Goal: Transaction & Acquisition: Book appointment/travel/reservation

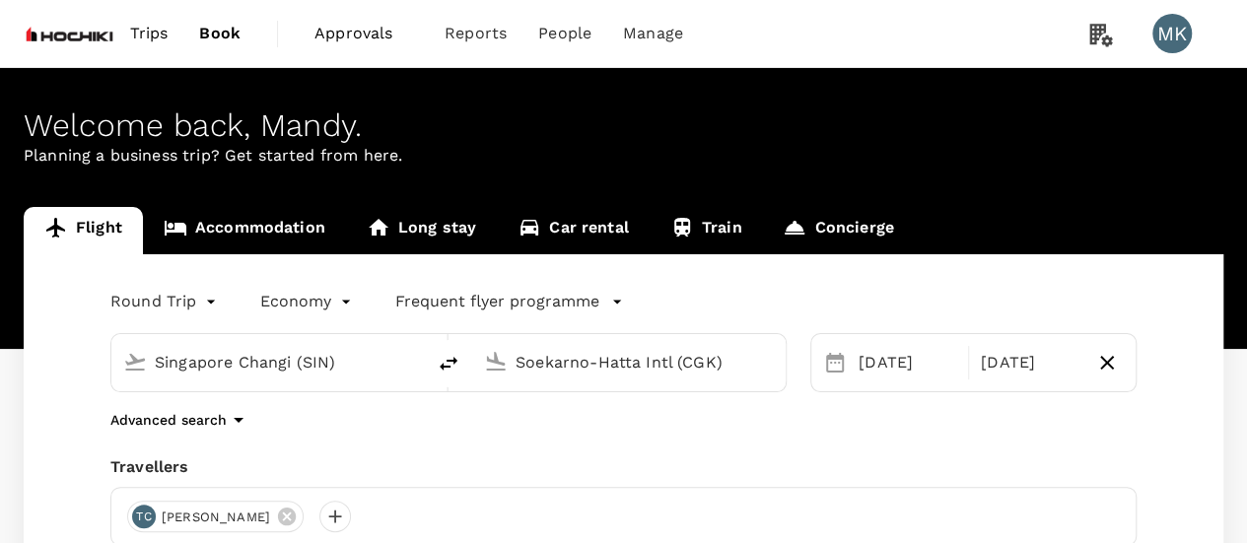
scroll to position [328, 0]
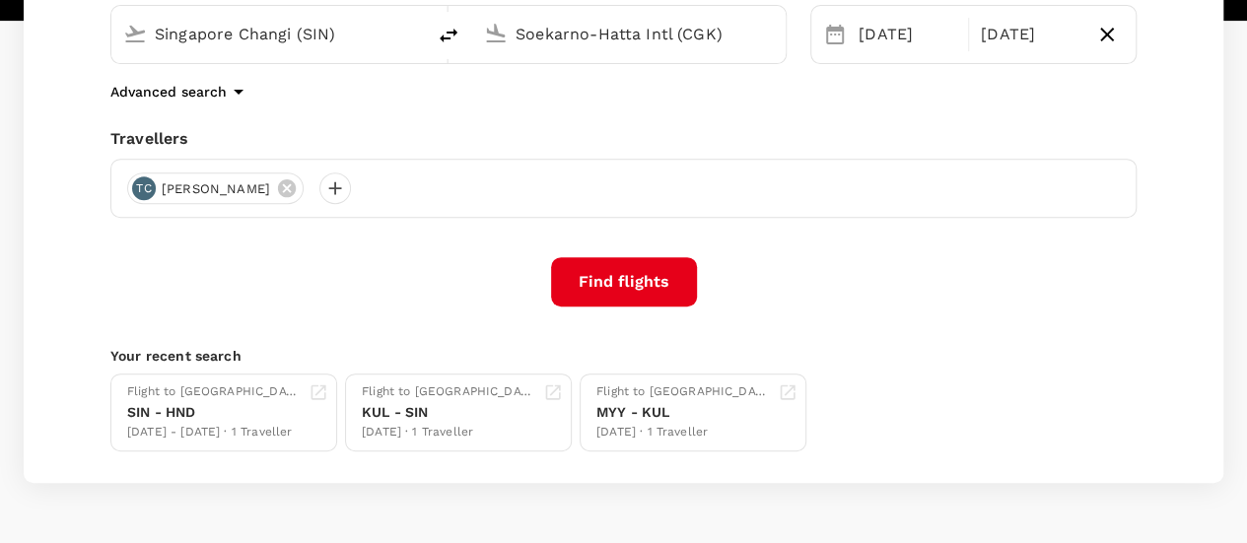
click at [641, 255] on div "Round Trip roundtrip Economy economy Frequent flyer programme Singapore Changi …" at bounding box center [624, 204] width 1200 height 557
click at [635, 275] on button "Find flights" at bounding box center [624, 281] width 146 height 49
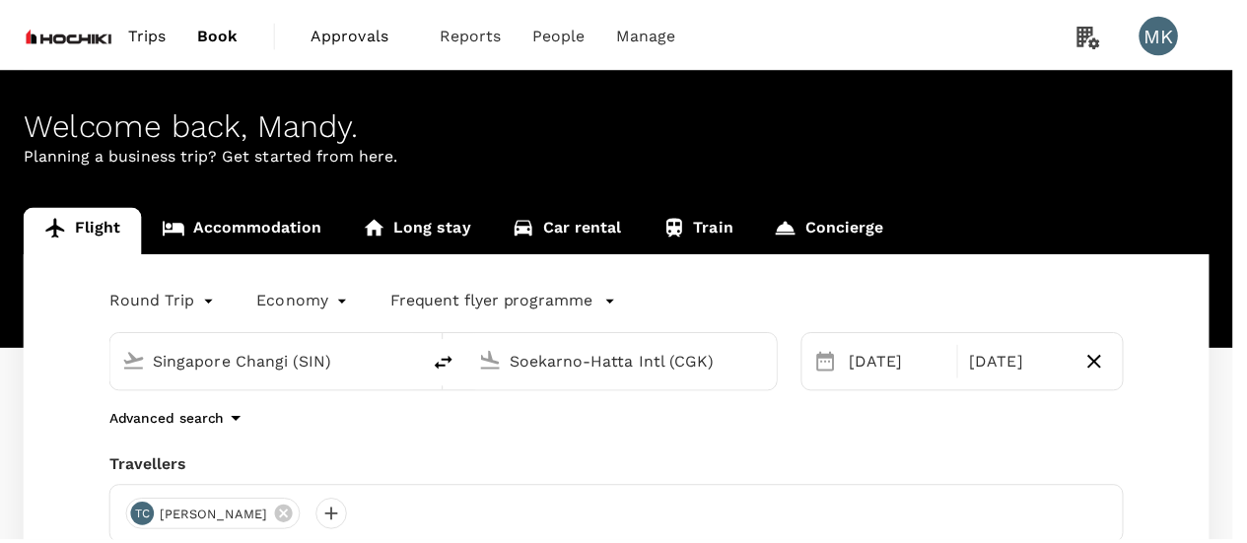
scroll to position [169, 0]
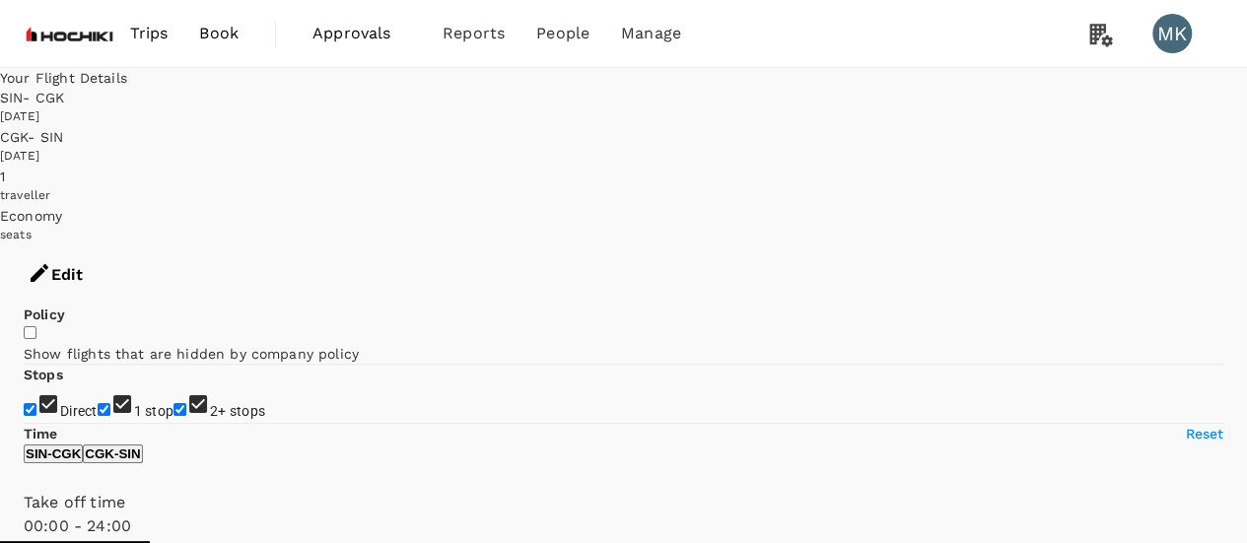
type input "850"
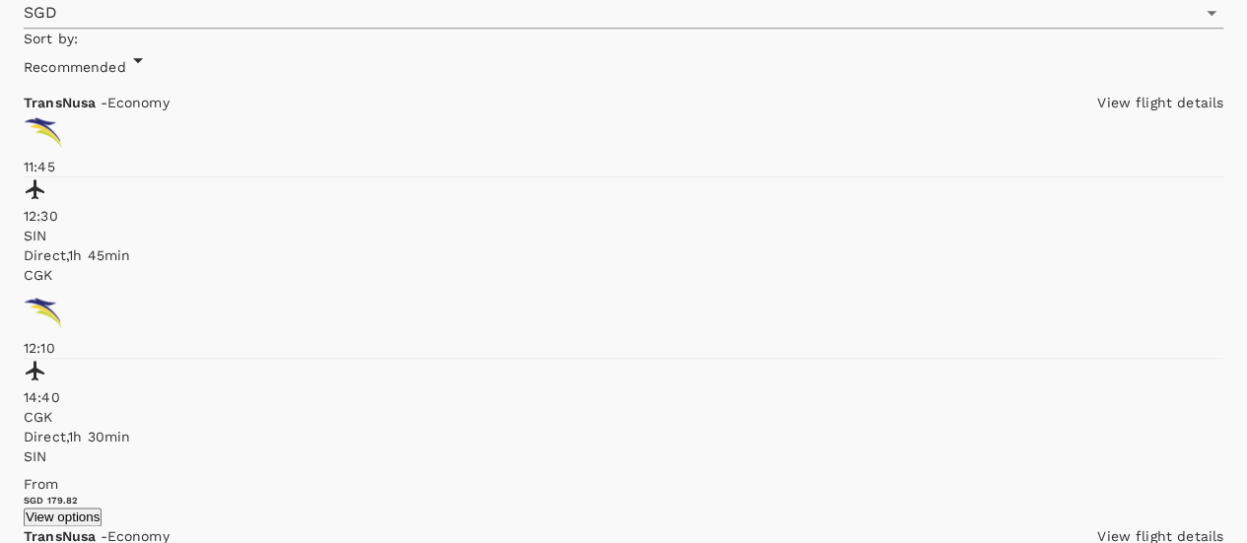
scroll to position [1314, 0]
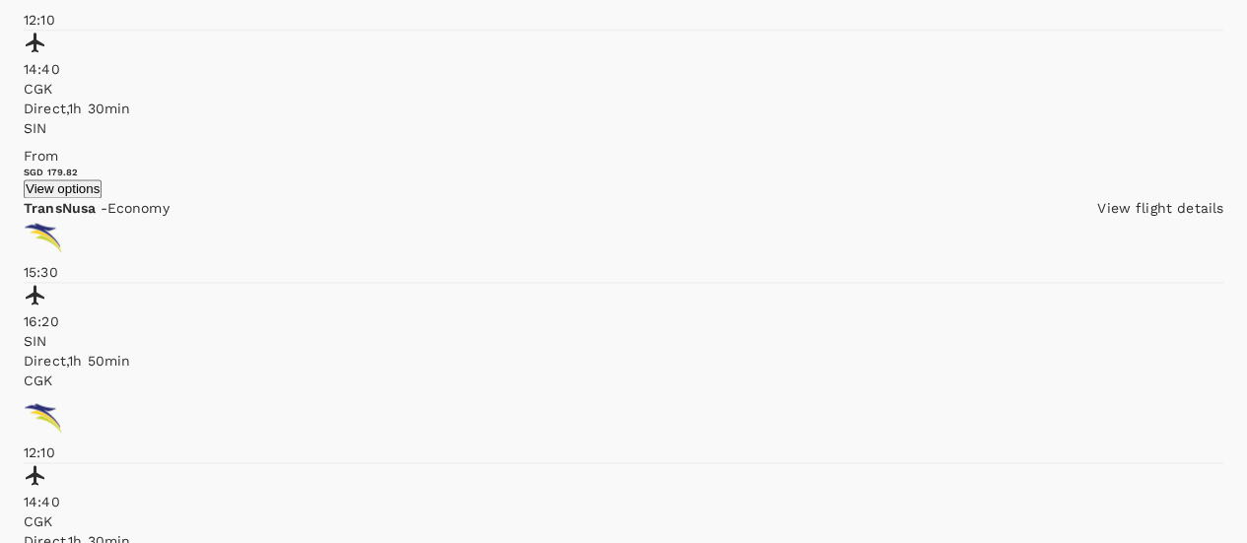
checkbox input "true"
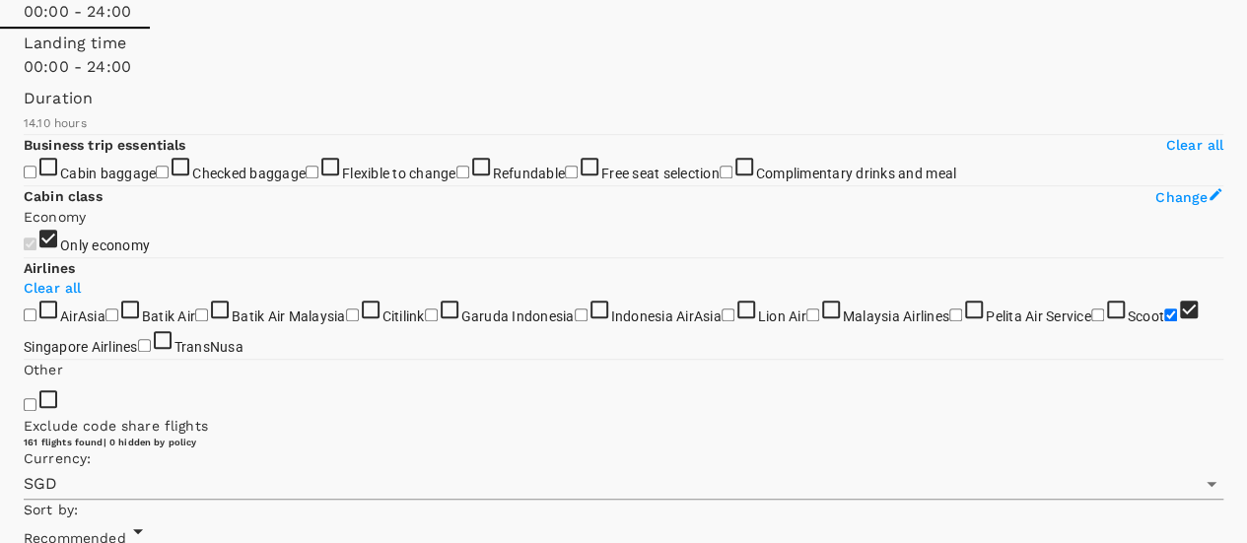
scroll to position [186, 0]
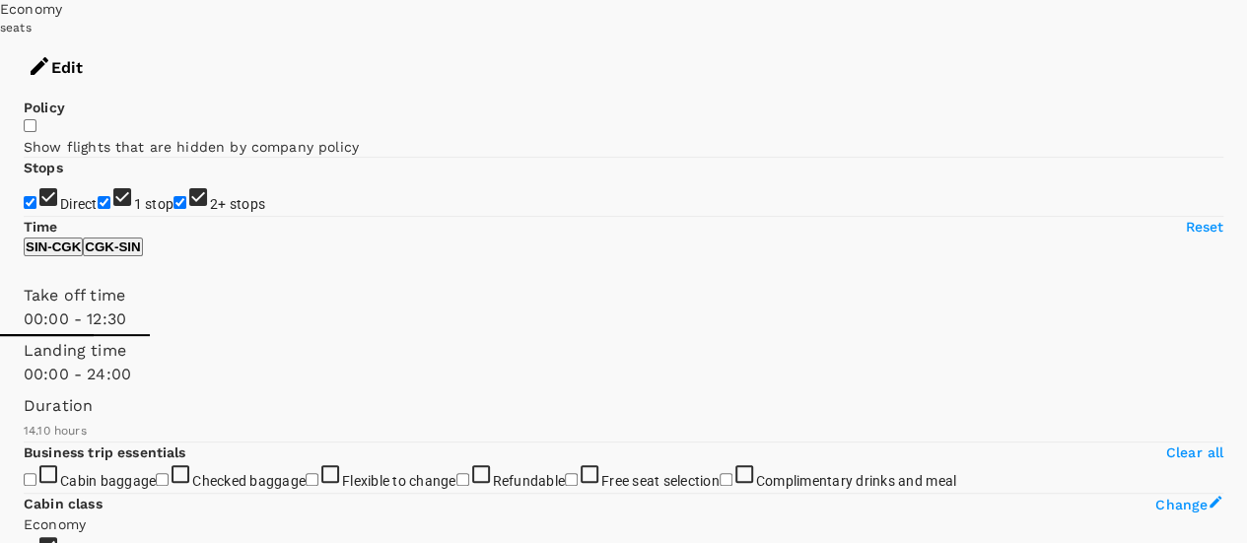
type input "720"
drag, startPoint x: 326, startPoint y: 385, endPoint x: 175, endPoint y: 391, distance: 151.0
click at [24, 331] on span at bounding box center [24, 331] width 0 height 0
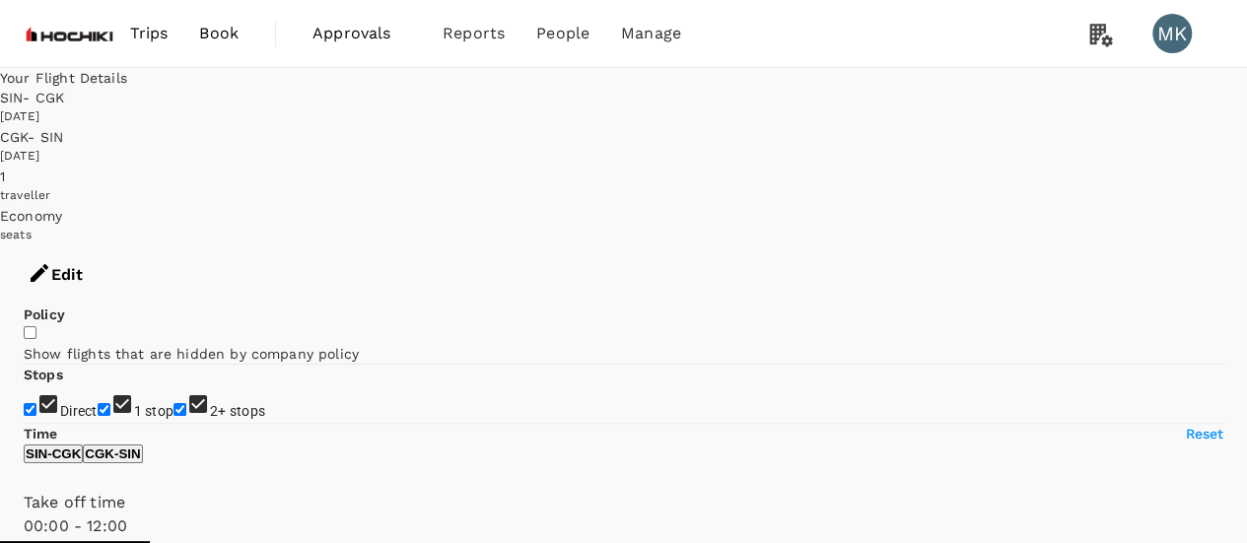
scroll to position [328, 0]
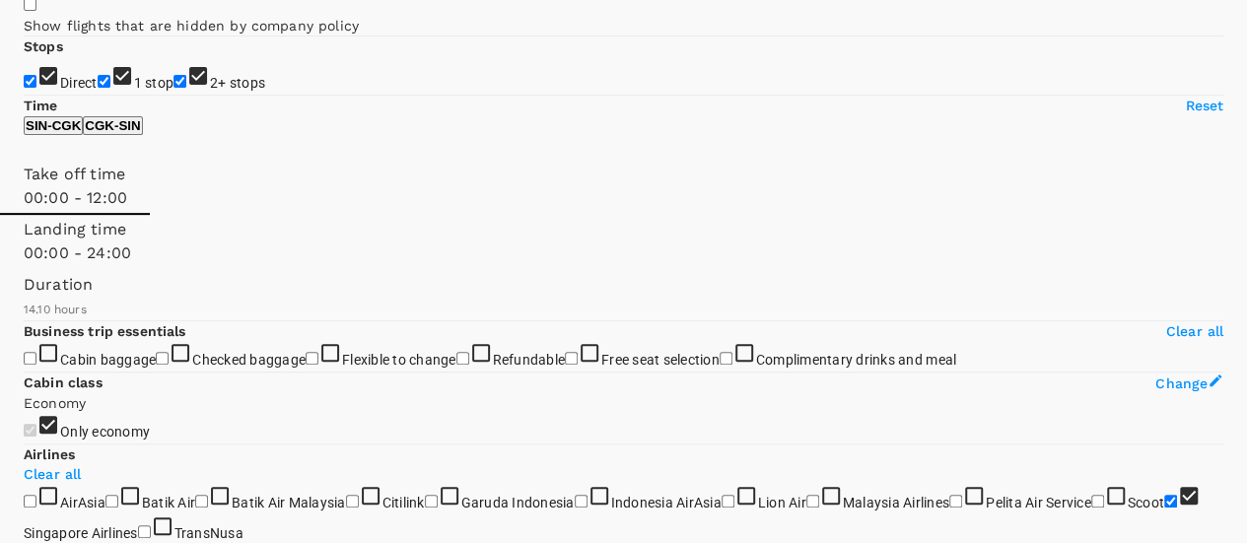
click at [140, 133] on p "CGK - SIN" at bounding box center [112, 125] width 55 height 15
type input "720"
drag, startPoint x: 19, startPoint y: 263, endPoint x: 176, endPoint y: 265, distance: 157.8
click at [24, 210] on span at bounding box center [24, 210] width 0 height 0
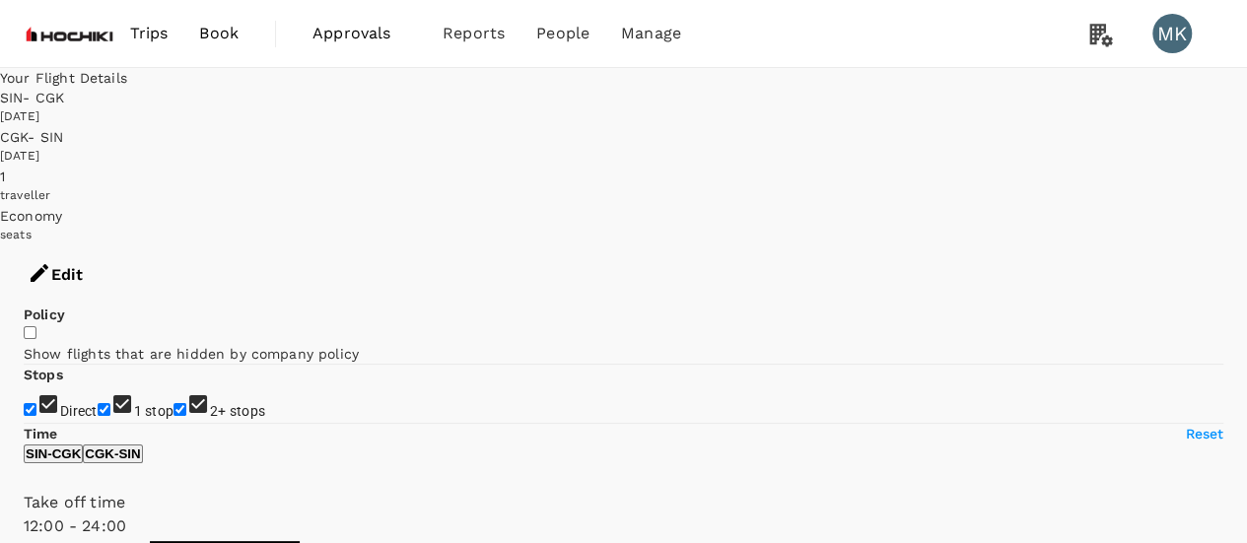
click at [148, 28] on span "Trips" at bounding box center [149, 34] width 38 height 24
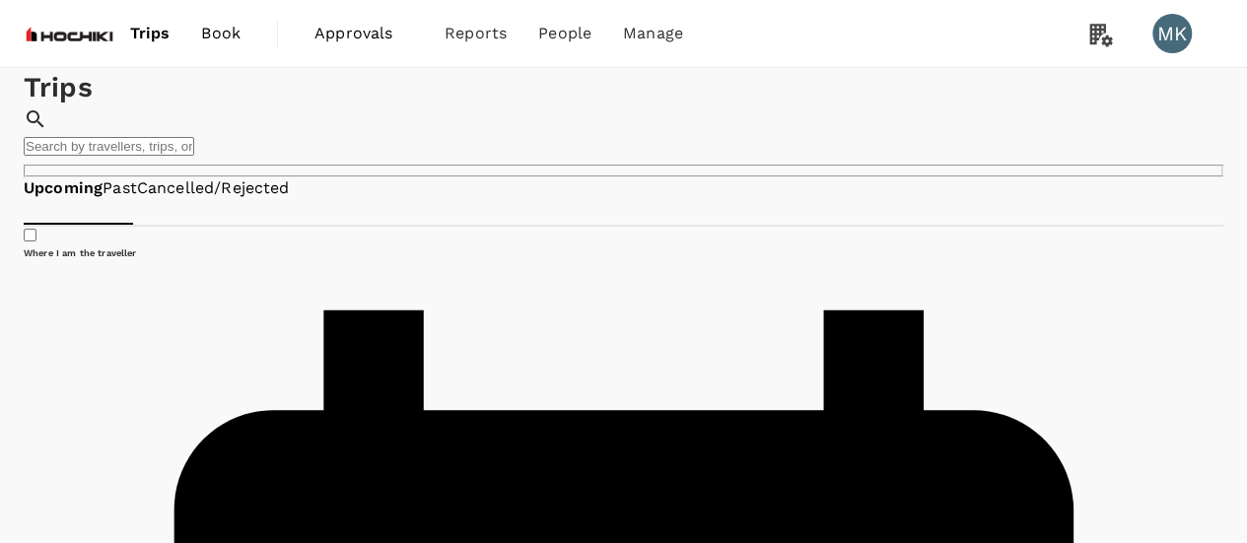
click at [236, 35] on span "Book" at bounding box center [220, 34] width 39 height 24
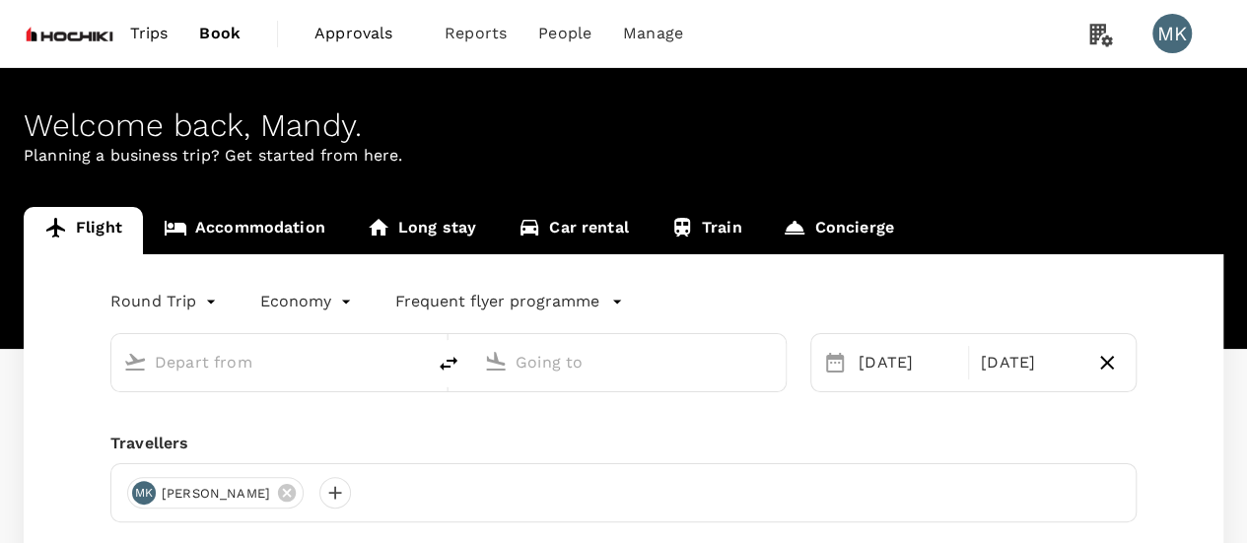
type input "Singapore Changi (SIN)"
type input "Soekarno-Hatta Intl (CGK)"
type input "Singapore Changi (SIN)"
type input "Soekarno-Hatta Intl (CGK)"
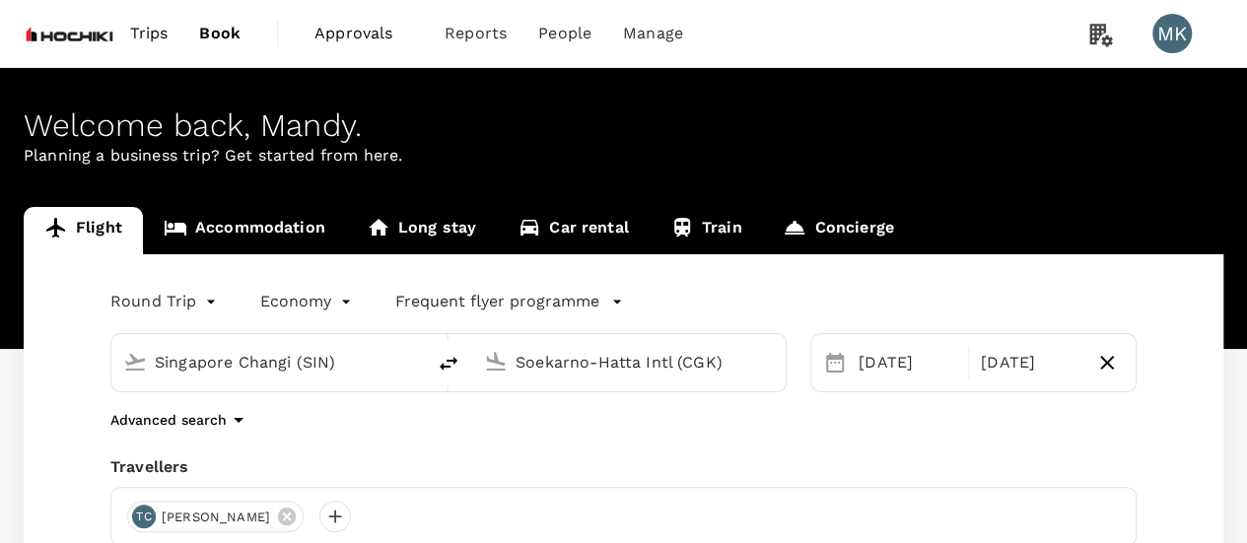
scroll to position [328, 0]
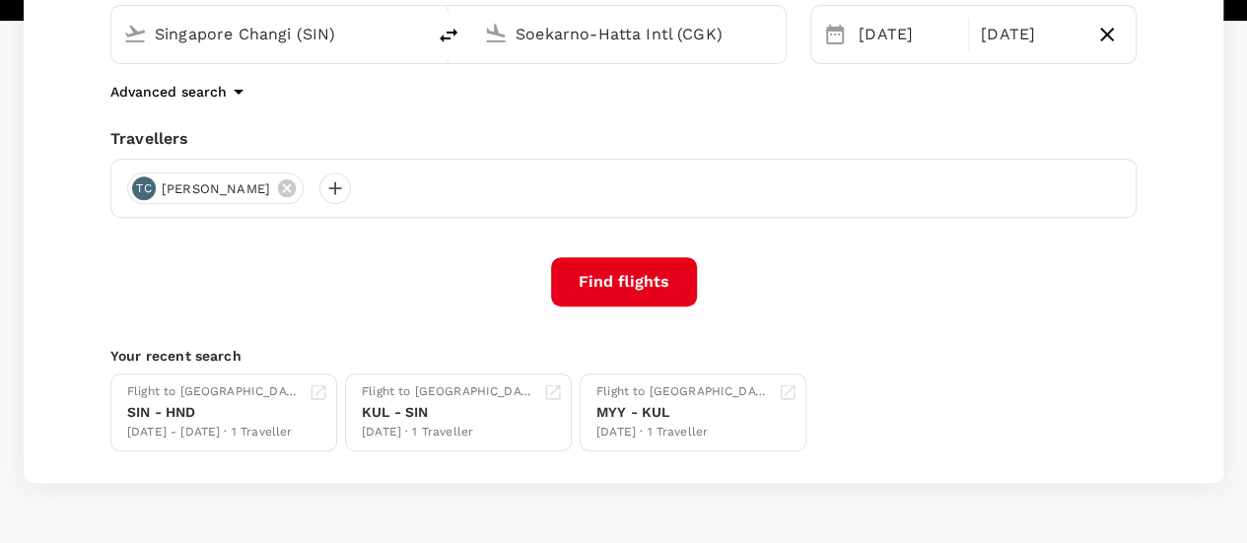
click at [179, 98] on p "Advanced search" at bounding box center [168, 92] width 116 height 20
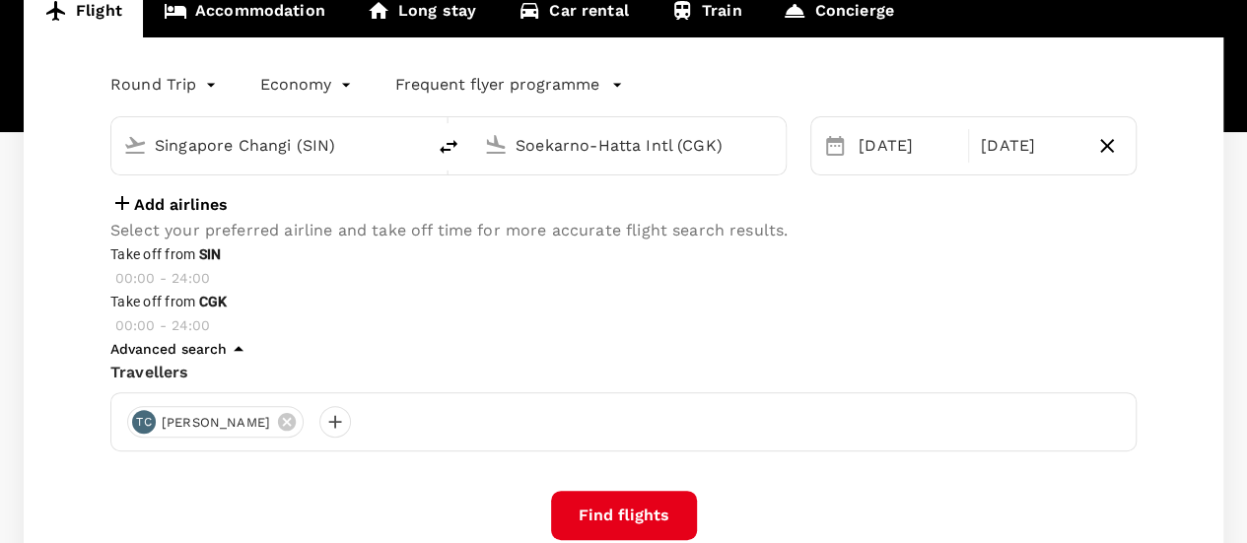
scroll to position [216, 0]
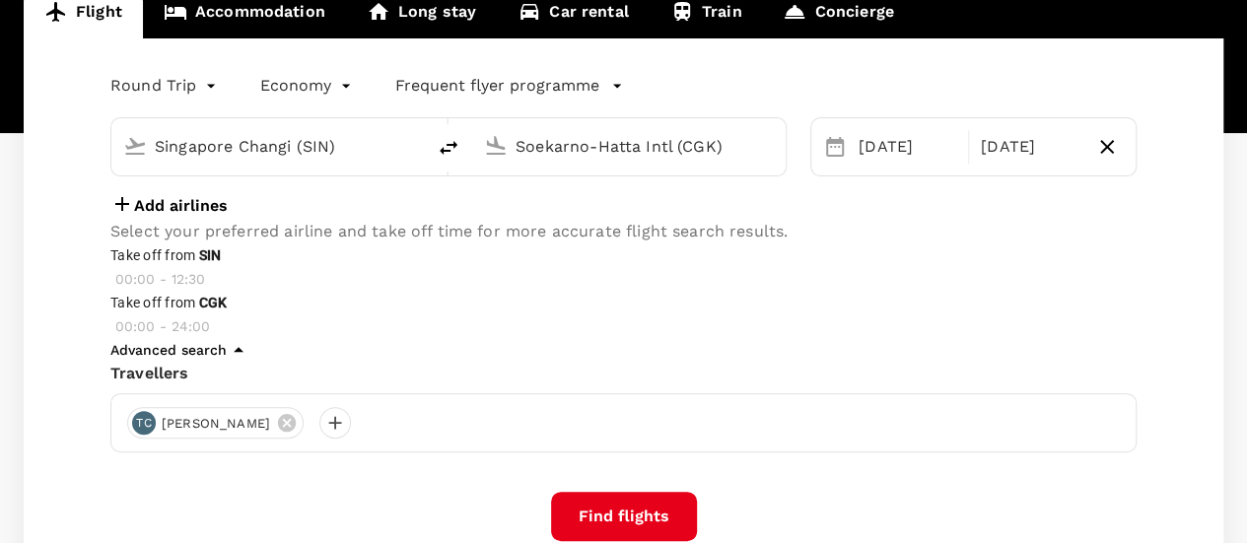
type input "720"
drag, startPoint x: 1131, startPoint y: 253, endPoint x: 979, endPoint y: 273, distance: 153.1
click at [110, 291] on span at bounding box center [110, 291] width 0 height 0
type input "720"
drag, startPoint x: 820, startPoint y: 342, endPoint x: 975, endPoint y: 331, distance: 155.2
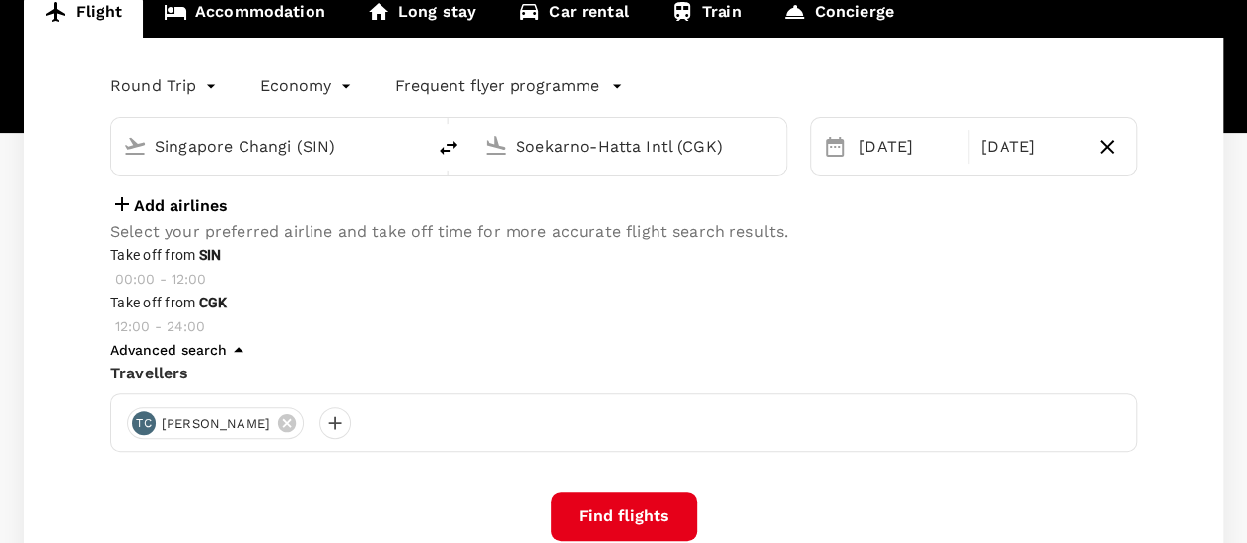
click at [110, 338] on span at bounding box center [110, 338] width 0 height 0
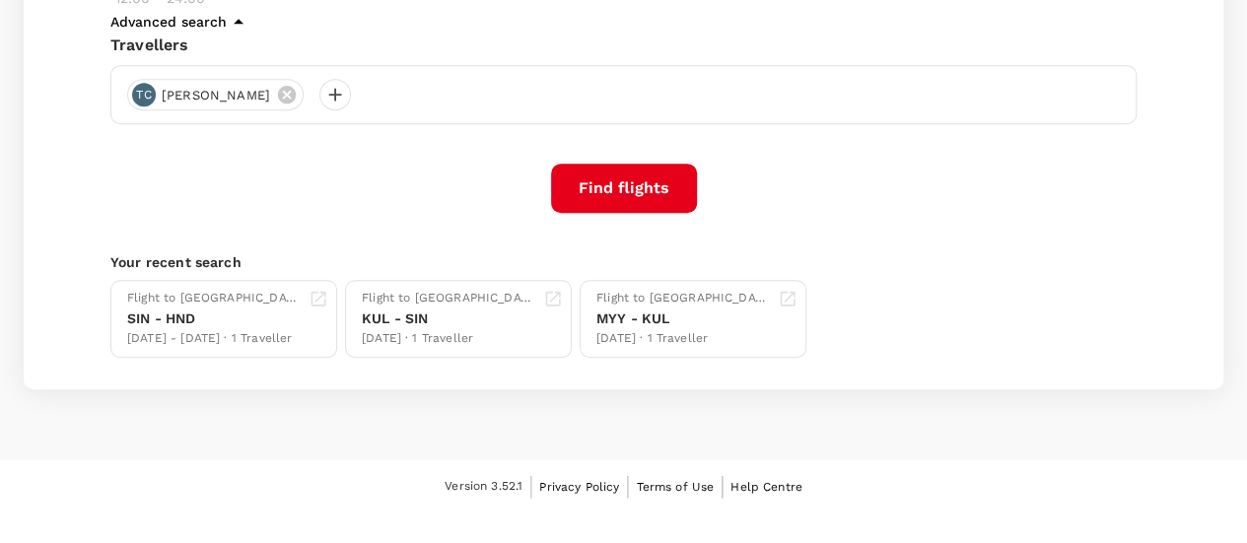
click at [637, 213] on button "Find flights" at bounding box center [624, 188] width 146 height 49
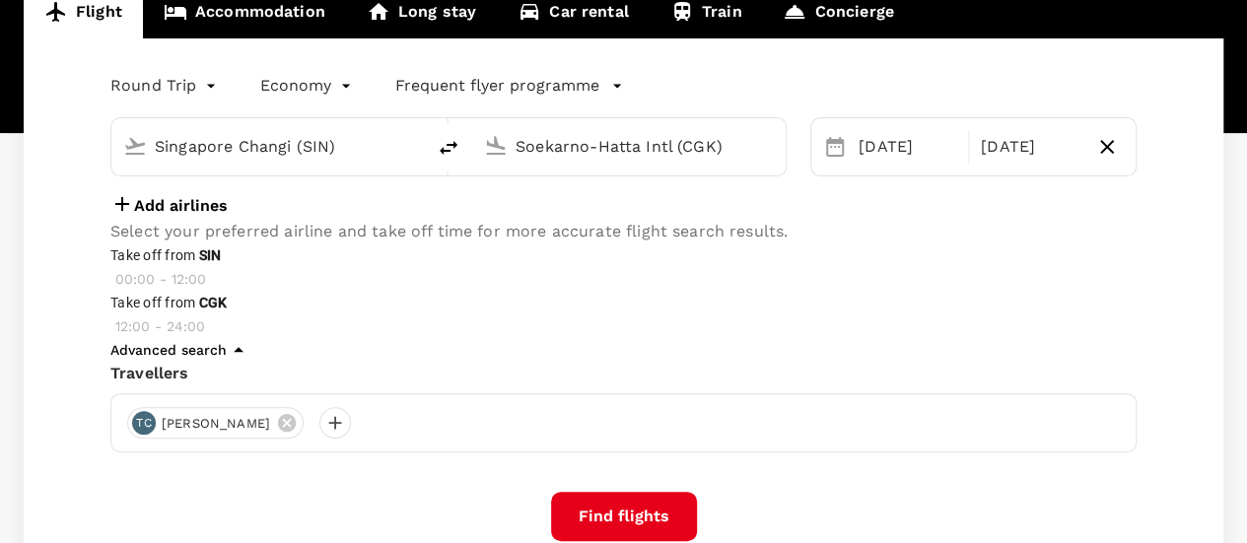
click at [191, 215] on p "Add airlines" at bounding box center [181, 206] width 94 height 18
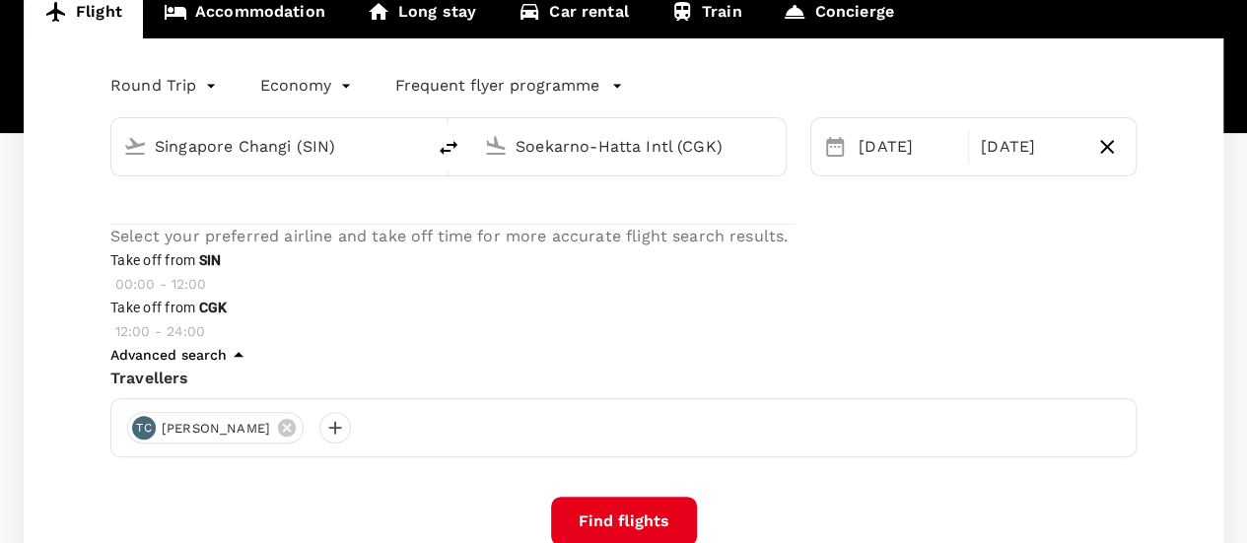
click at [189, 214] on div at bounding box center [452, 208] width 684 height 32
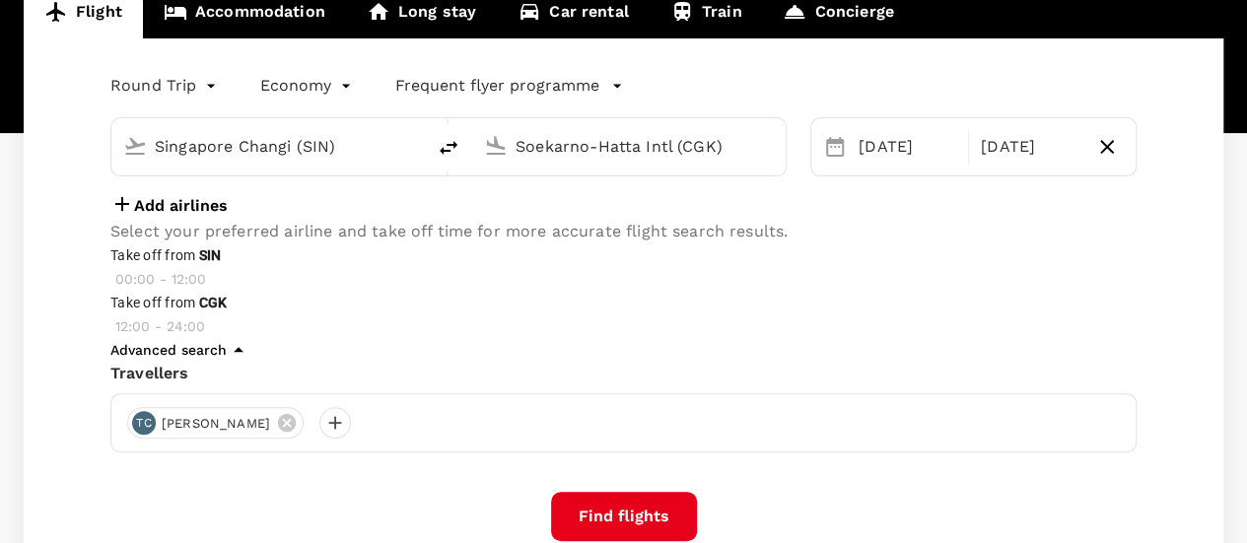
click at [185, 215] on p "Add airlines" at bounding box center [181, 206] width 94 height 18
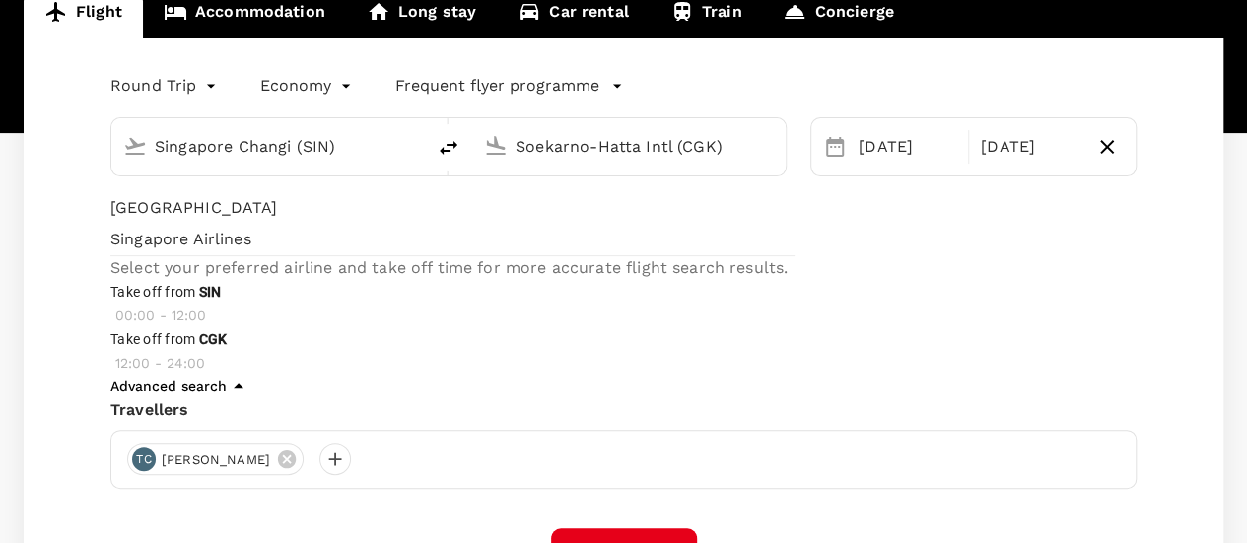
type input "[GEOGRAPHIC_DATA]"
click at [201, 251] on span "Singapore Airlines" at bounding box center [452, 240] width 684 height 24
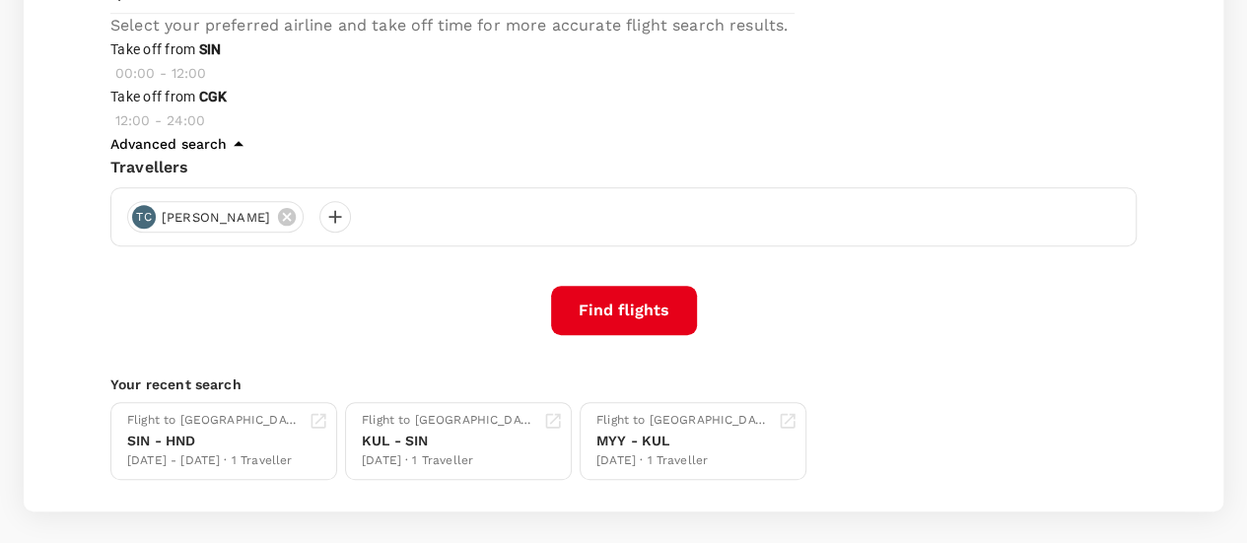
click at [639, 286] on button "Find flights" at bounding box center [624, 310] width 146 height 49
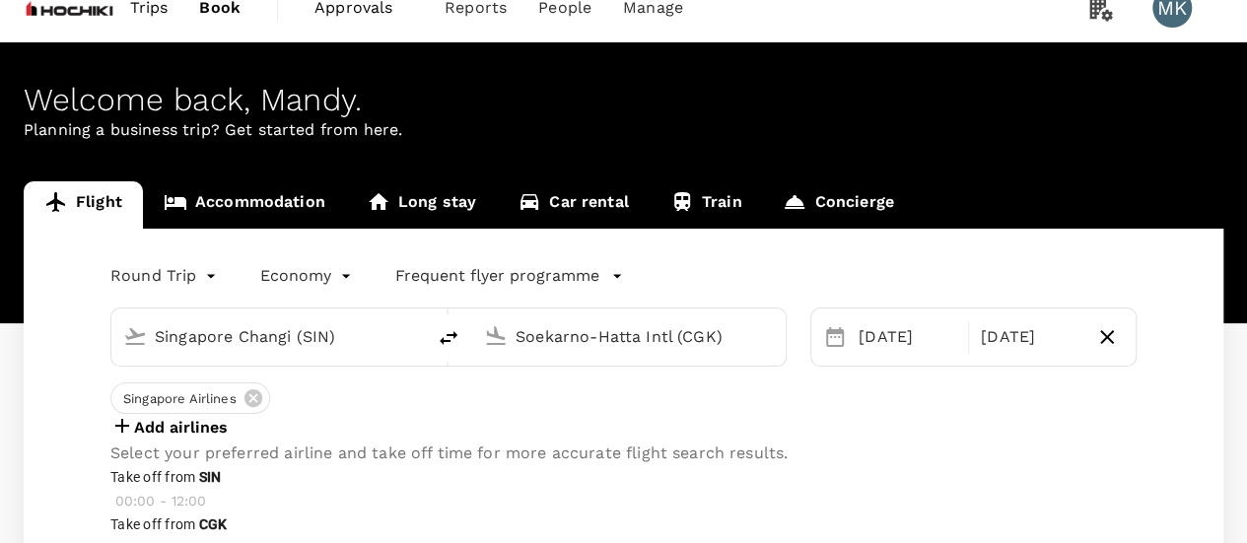
scroll to position [0, 0]
